Goal: Navigation & Orientation: Find specific page/section

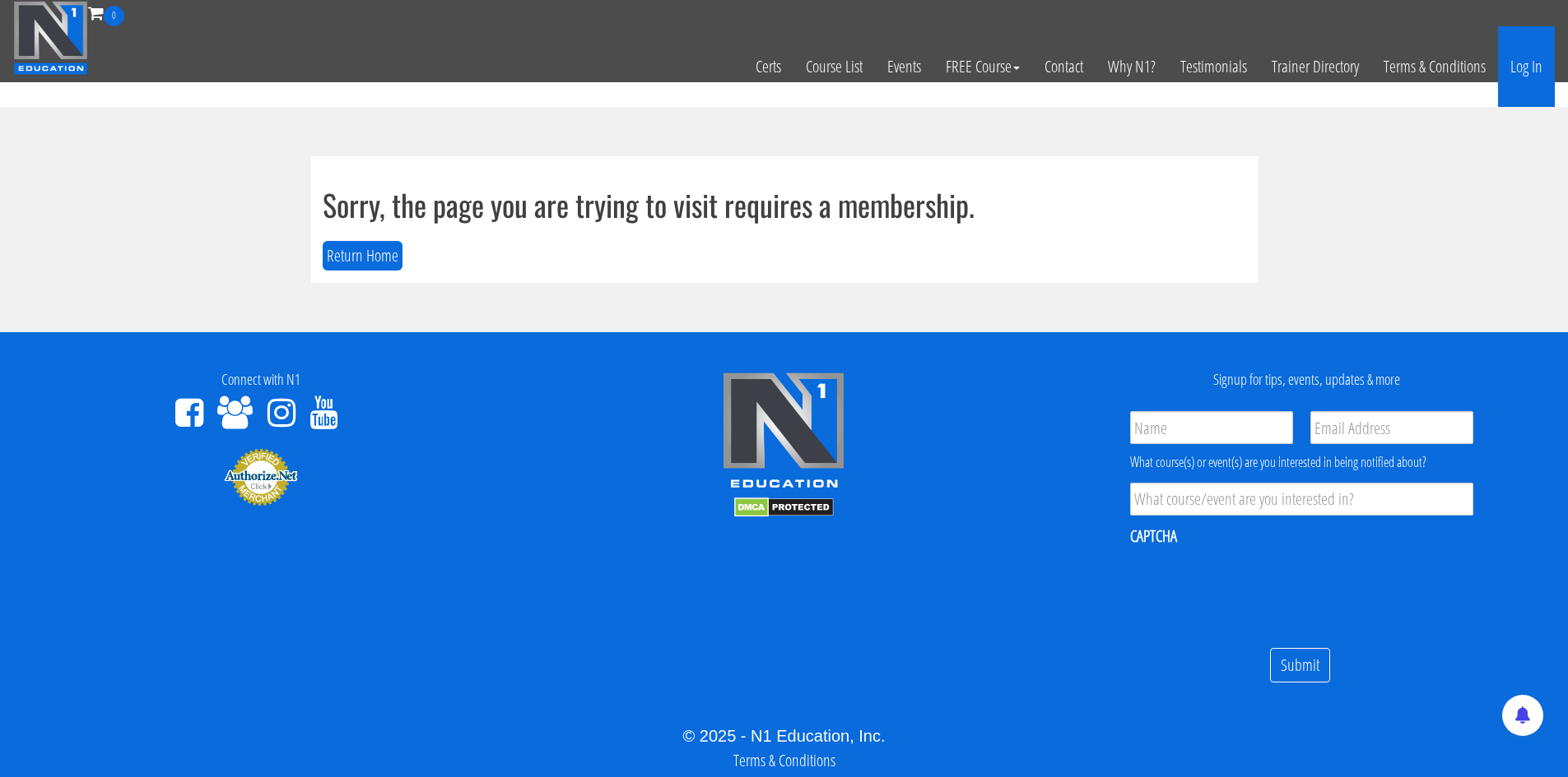
click at [1522, 66] on link "Log In" at bounding box center [1526, 66] width 57 height 81
